Goal: Task Accomplishment & Management: Manage account settings

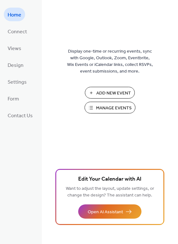
click at [108, 106] on span "Manage Events" at bounding box center [114, 108] width 36 height 7
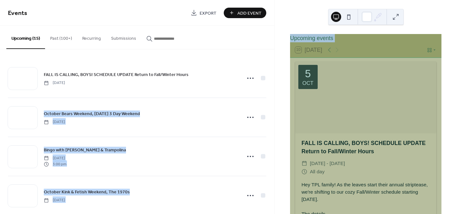
drag, startPoint x: 274, startPoint y: 58, endPoint x: 273, endPoint y: 74, distance: 15.6
click at [273, 74] on div "Events Export Add Event Upcoming (15) Past (100+) Recurring Submissions FALL IS…" at bounding box center [228, 107] width 457 height 214
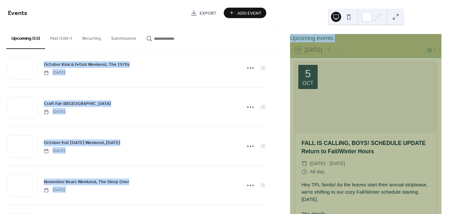
scroll to position [150, 0]
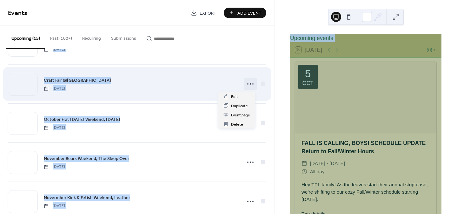
click at [247, 84] on icon at bounding box center [250, 84] width 10 height 10
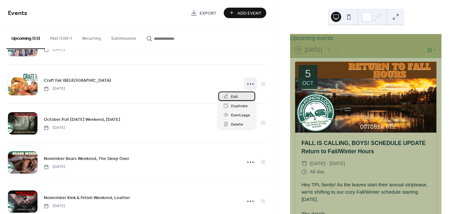
click at [234, 96] on span "Edit" at bounding box center [234, 96] width 7 height 7
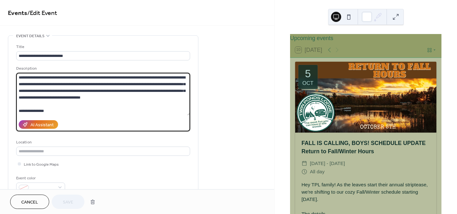
click at [112, 96] on textarea at bounding box center [103, 94] width 174 height 43
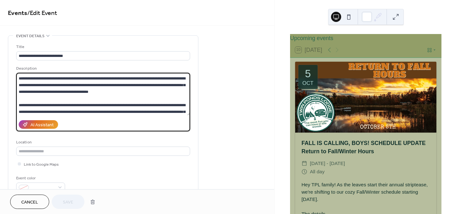
scroll to position [79, 0]
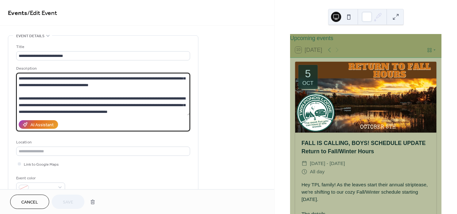
click at [109, 83] on textarea at bounding box center [103, 94] width 174 height 43
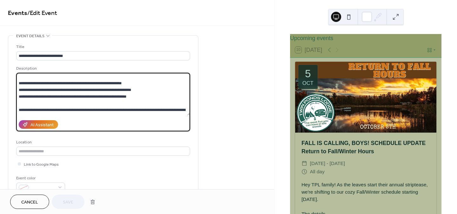
scroll to position [34, 0]
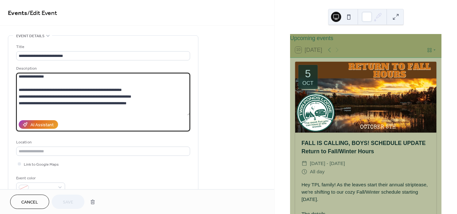
click at [132, 102] on textarea at bounding box center [103, 94] width 174 height 43
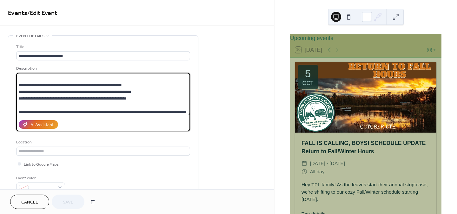
click at [131, 97] on textarea at bounding box center [103, 94] width 174 height 43
drag, startPoint x: 19, startPoint y: 84, endPoint x: 86, endPoint y: 104, distance: 70.2
click at [86, 104] on textarea at bounding box center [103, 94] width 174 height 43
paste textarea "**********"
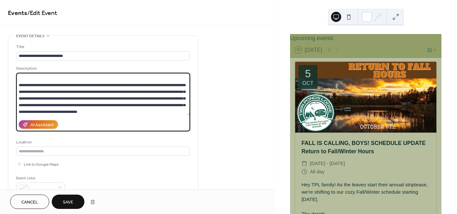
type textarea "**********"
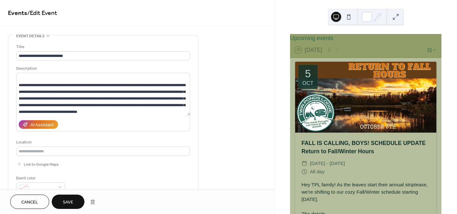
click at [68, 199] on span "Save" at bounding box center [68, 202] width 10 height 7
